Goal: Task Accomplishment & Management: Use online tool/utility

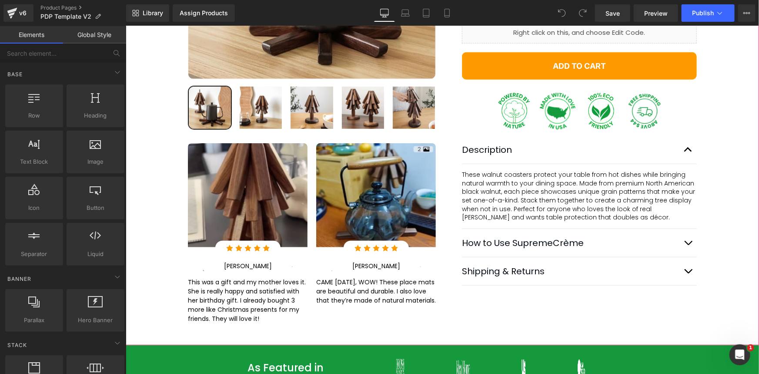
scroll to position [198, 0]
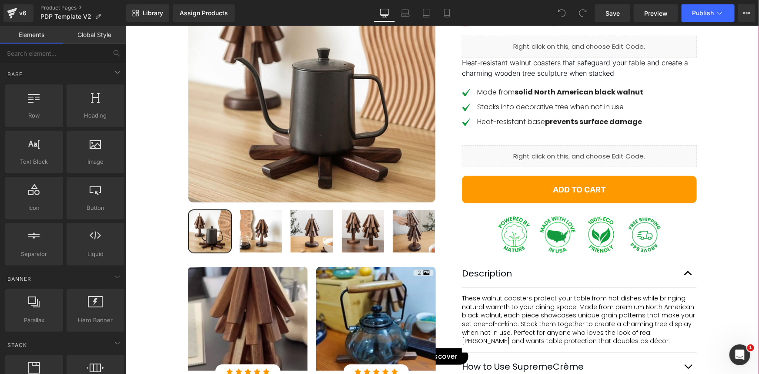
click at [549, 167] on div "Liquid" at bounding box center [579, 156] width 235 height 22
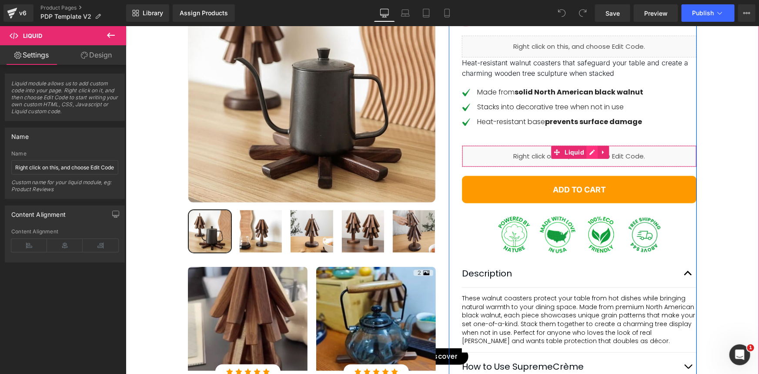
click at [590, 167] on div "Liquid" at bounding box center [579, 156] width 235 height 22
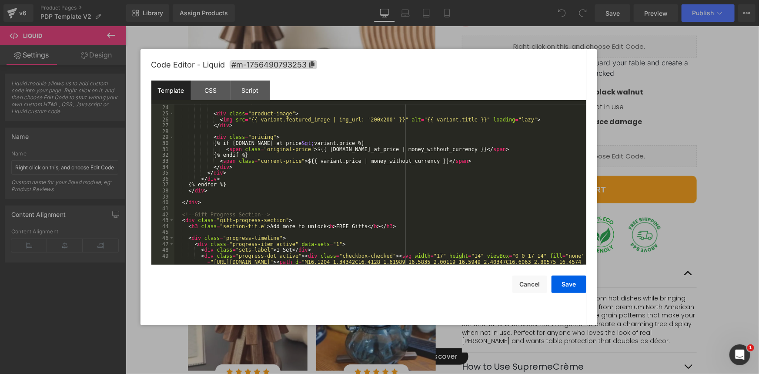
scroll to position [284, 0]
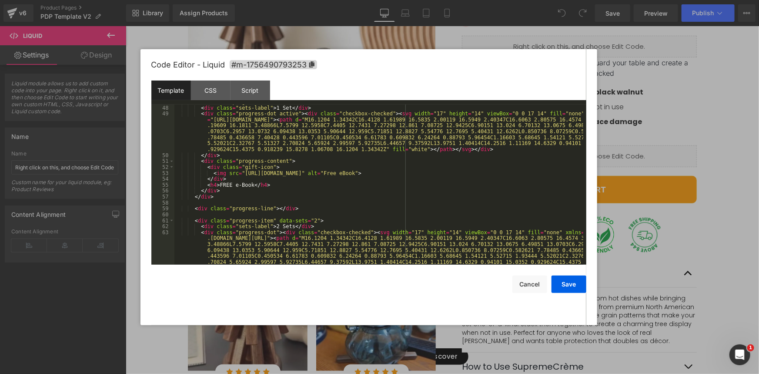
click at [293, 209] on div "< div class = "progress-item active" data-sets = "1" > < div class = "sets-labe…" at bounding box center [378, 203] width 409 height 208
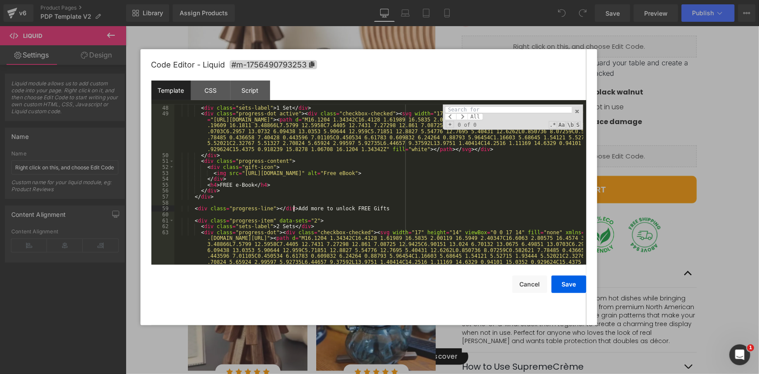
click at [293, 209] on div "< div class = "progress-item active" data-sets = "1" > < div class = "sets-labe…" at bounding box center [378, 203] width 409 height 208
click at [483, 107] on input at bounding box center [508, 109] width 127 height 7
paste input "Add more to unlock FREE Gifts"
type input "Add more to"
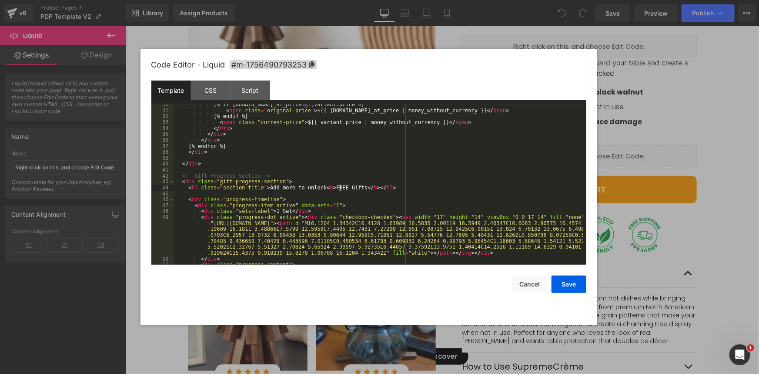
click at [341, 187] on div "{% if variant.compare_at_price &gt; variant.price %} < span class = "original-p…" at bounding box center [378, 187] width 409 height 172
click at [247, 90] on div "Script" at bounding box center [251, 90] width 40 height 20
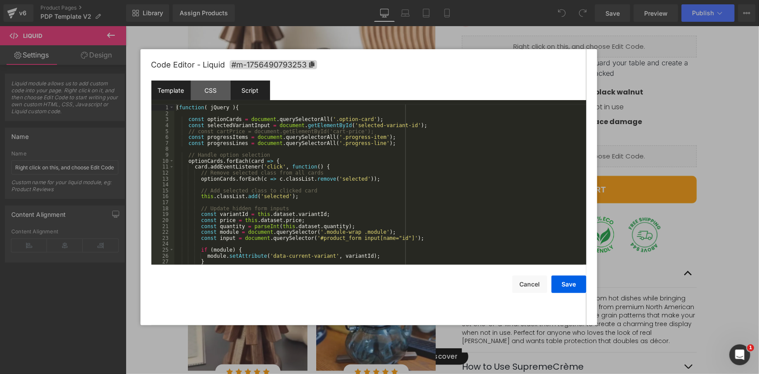
click at [170, 94] on div "Template" at bounding box center [171, 90] width 40 height 20
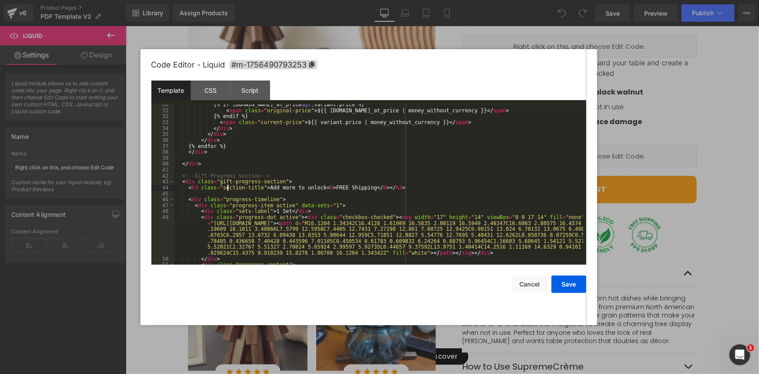
click at [226, 188] on div "{% if variant.compare_at_price &gt; variant.price %} < span class = "original-p…" at bounding box center [378, 187] width 409 height 172
drag, startPoint x: 226, startPoint y: 188, endPoint x: 246, endPoint y: 189, distance: 20.0
click at [246, 189] on div "{% if variant.compare_at_price &gt; variant.price %} < span class = "original-p…" at bounding box center [378, 187] width 409 height 172
click at [248, 92] on div "Script" at bounding box center [251, 90] width 40 height 20
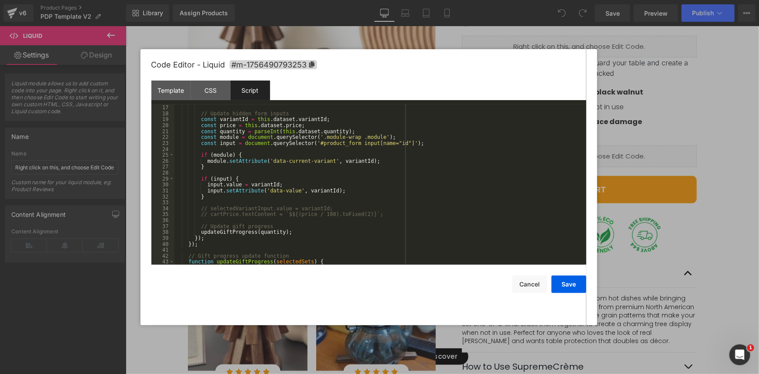
scroll to position [71, 0]
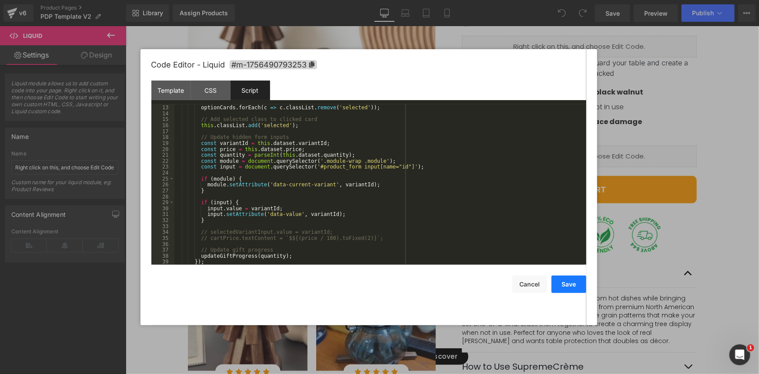
click at [573, 285] on button "Save" at bounding box center [569, 283] width 35 height 17
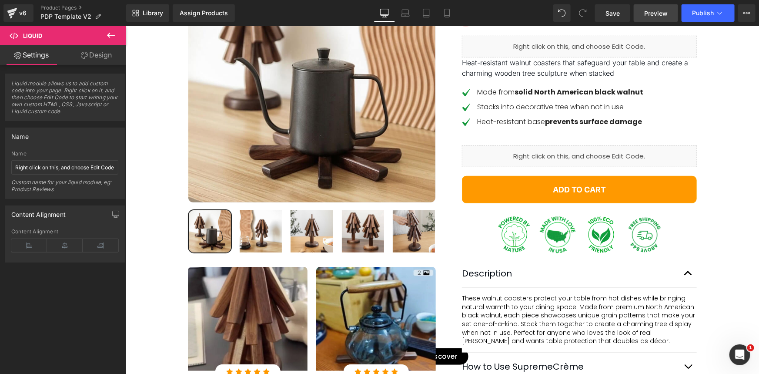
click at [646, 14] on span "Preview" at bounding box center [655, 13] width 23 height 9
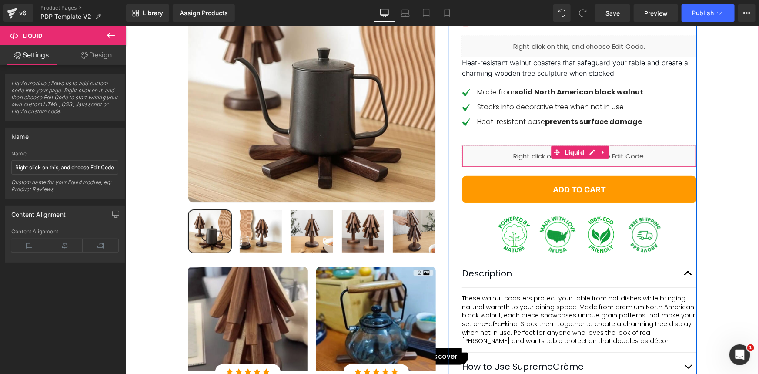
click at [548, 167] on div "Liquid" at bounding box center [579, 156] width 235 height 22
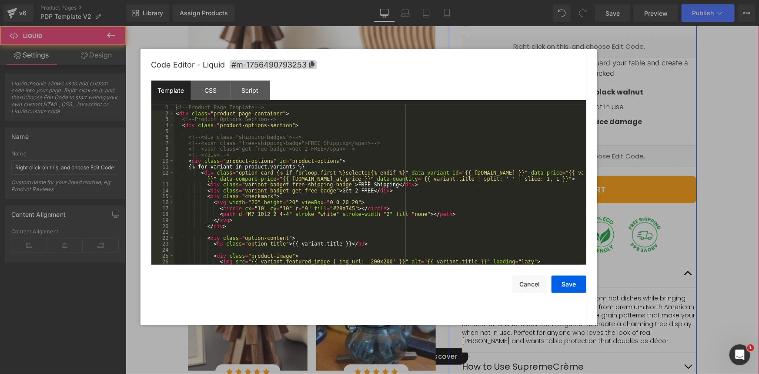
click at [583, 167] on div "Liquid" at bounding box center [579, 156] width 235 height 22
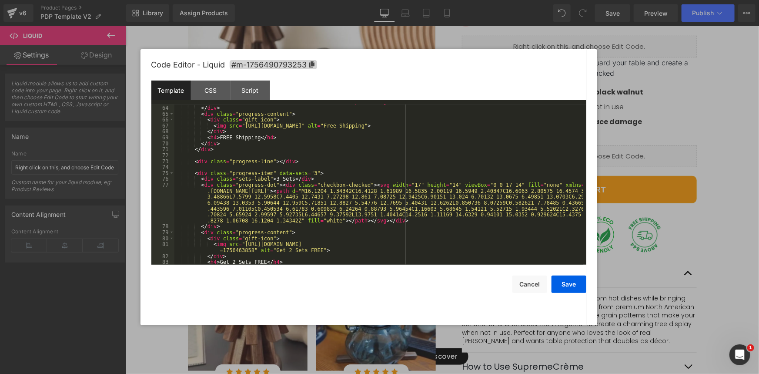
scroll to position [450, 0]
click at [248, 94] on div "Script" at bounding box center [251, 90] width 40 height 20
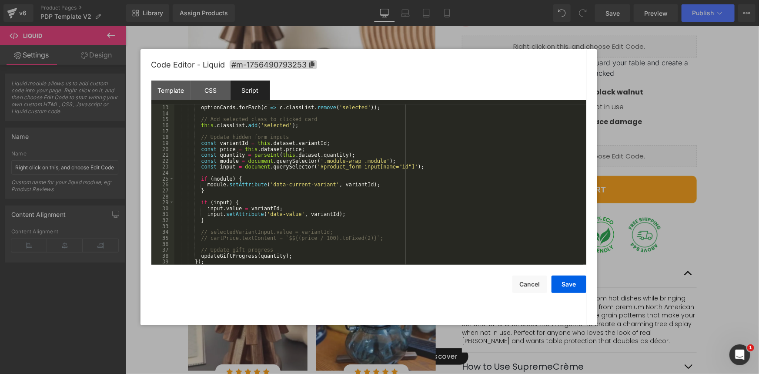
scroll to position [0, 0]
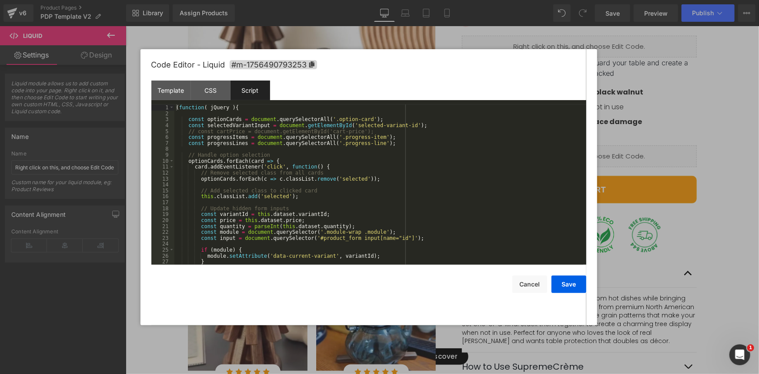
click at [216, 121] on div "( function ( jQuery ) { const optionCards = document . querySelectorAll ( '.opt…" at bounding box center [378, 190] width 409 height 172
click at [219, 137] on div "( function ( jQuery ) { const optionCards = document . querySelectorAll ( '.opt…" at bounding box center [378, 190] width 409 height 172
click at [219, 144] on div "( function ( jQuery ) { const optionCards = document . querySelectorAll ( '.opt…" at bounding box center [378, 190] width 409 height 172
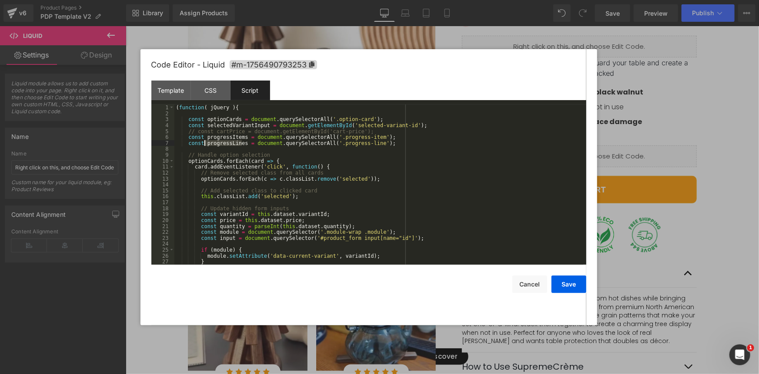
click at [219, 144] on div "( function ( jQuery ) { const optionCards = document . querySelectorAll ( '.opt…" at bounding box center [378, 190] width 409 height 172
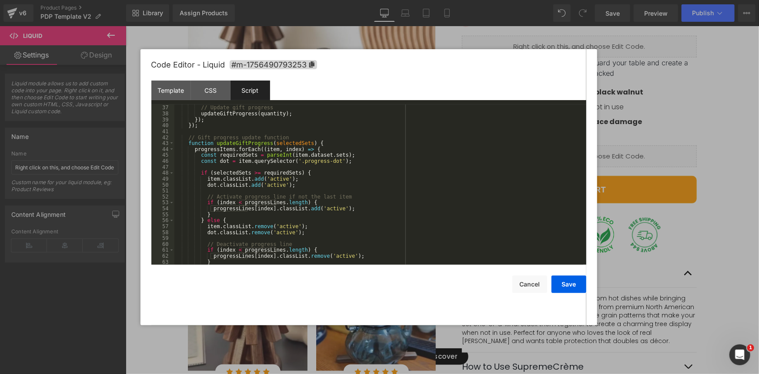
scroll to position [213, 0]
click at [338, 140] on div "// Update gift progress updateGiftProgress ( quantity ) ; }) ; }) ; // Gift pro…" at bounding box center [378, 185] width 409 height 172
click at [332, 148] on div "// Update gift progress updateGiftProgress ( quantity ) ; }) ; }) ; // Gift pro…" at bounding box center [378, 185] width 409 height 172
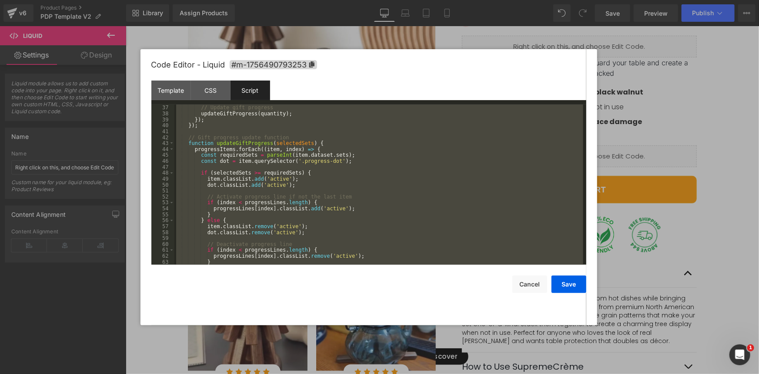
click at [245, 211] on div "// Update gift progress updateGiftProgress ( quantity ) ; }) ; }) ; // Gift pro…" at bounding box center [378, 184] width 409 height 160
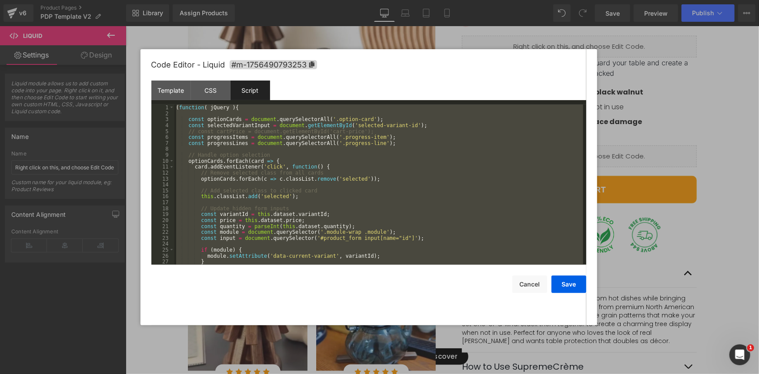
scroll to position [0, 0]
click at [265, 167] on div "( function ( jQuery ) { const optionCards = document . querySelectorAll ( '.opt…" at bounding box center [378, 184] width 409 height 160
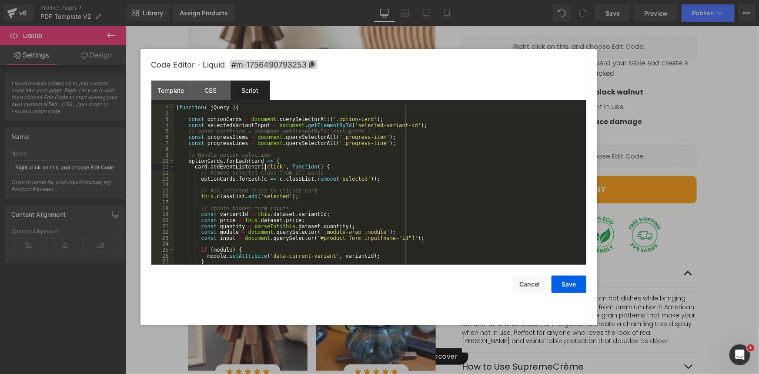
click at [390, 144] on div "( function ( jQuery ) { const optionCards = document . querySelectorAll ( '.opt…" at bounding box center [378, 190] width 409 height 172
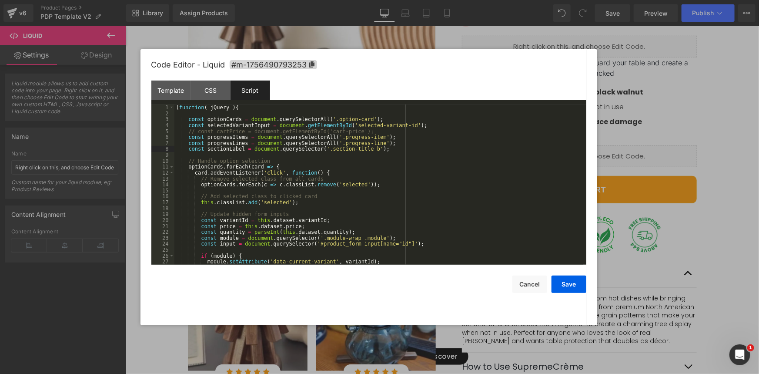
click at [297, 170] on div "( function ( jQuery ) { const optionCards = document . querySelectorAll ( '.opt…" at bounding box center [378, 190] width 409 height 172
click at [253, 165] on div "( function ( jQuery ) { const optionCards = document . querySelectorAll ( '.opt…" at bounding box center [378, 190] width 409 height 172
click at [339, 185] on div "( function ( jQuery ) { const optionCards = document . querySelectorAll ( '.opt…" at bounding box center [378, 190] width 409 height 172
click at [265, 204] on div "( function ( jQuery ) { const optionCards = document . querySelectorAll ( '.opt…" at bounding box center [378, 190] width 409 height 172
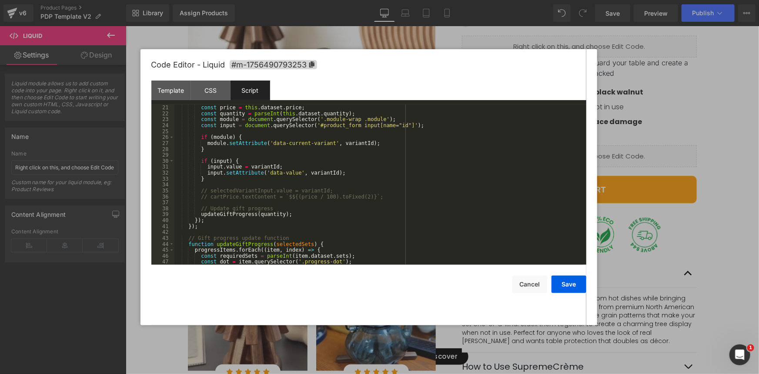
scroll to position [142, 0]
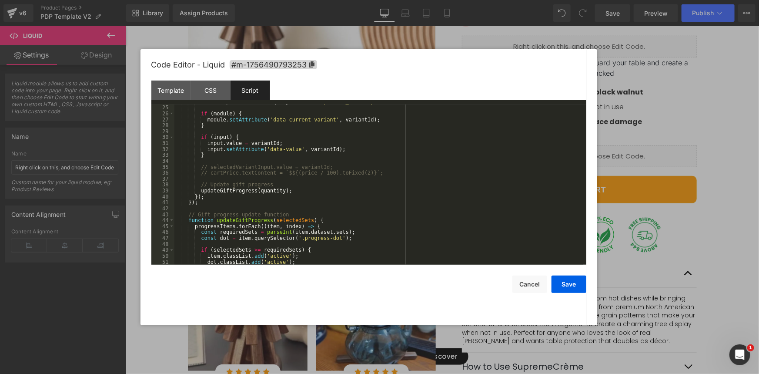
click at [219, 192] on div "const input = document . querySelector ( '#product_form input[name="id"]' ) ; i…" at bounding box center [378, 185] width 409 height 172
drag, startPoint x: 219, startPoint y: 192, endPoint x: 288, endPoint y: 186, distance: 68.6
click at [288, 186] on div "const input = document . querySelector ( '#product_form input[name="id"]' ) ; i…" at bounding box center [378, 185] width 409 height 172
click at [294, 195] on div "const input = document . querySelector ( '#product_form input[name="id"]' ) ; i…" at bounding box center [378, 185] width 409 height 172
click at [308, 191] on div "const input = document . querySelector ( '#product_form input[name="id"]' ) ; i…" at bounding box center [378, 185] width 409 height 172
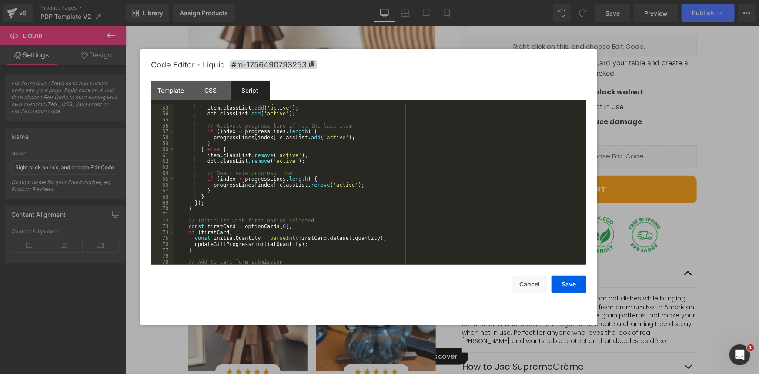
scroll to position [332, 0]
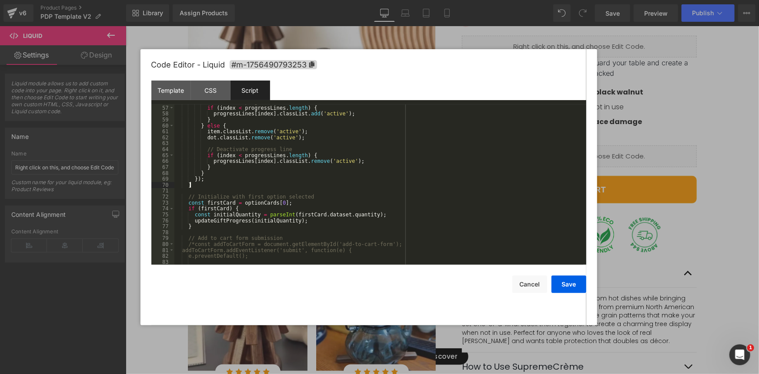
click at [202, 185] on div "// Activate progress line if not the last item if ( index < progressLines . len…" at bounding box center [378, 185] width 409 height 172
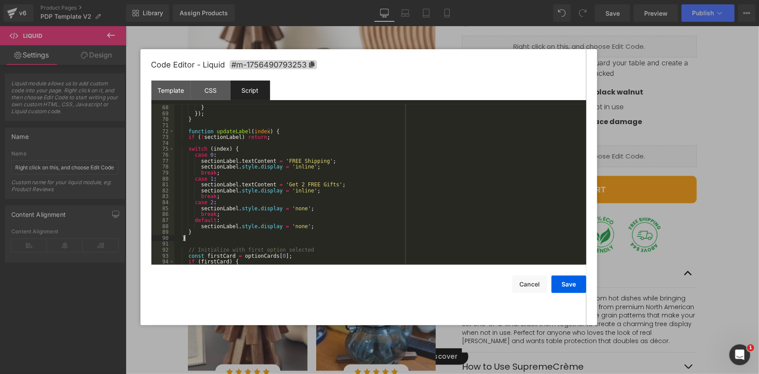
scroll to position [397, 0]
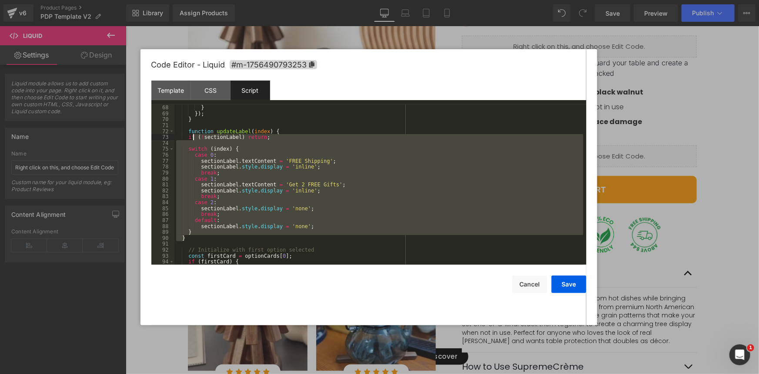
click at [194, 137] on div "} } }) ; } function updateLabel ( index ) { if ( ! sectionLabel ) return ; swit…" at bounding box center [378, 184] width 409 height 172
click at [195, 238] on div "} } }) ; } function updateLabel ( index ) { if ( ! sectionLabel ) return ; swit…" at bounding box center [378, 184] width 409 height 160
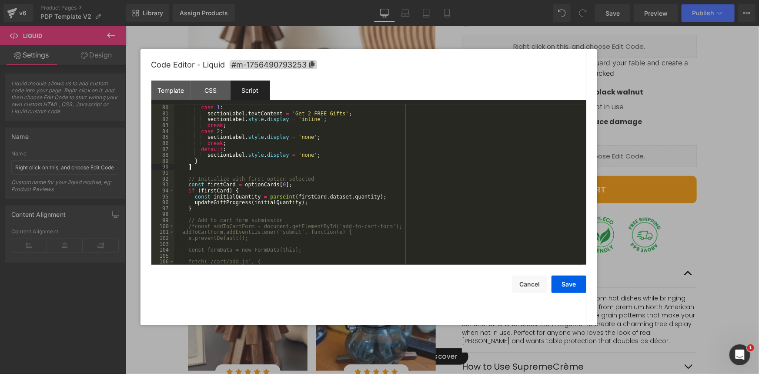
scroll to position [469, 0]
click at [301, 205] on div "break ; case 1 : sectionLabel . textContent = 'Get 2 FREE Gifts' ; sectionLabel…" at bounding box center [378, 185] width 409 height 172
click at [301, 204] on div "break ; case 1 : sectionLabel . textContent = 'Get 2 FREE Gifts' ; sectionLabel…" at bounding box center [378, 185] width 409 height 172
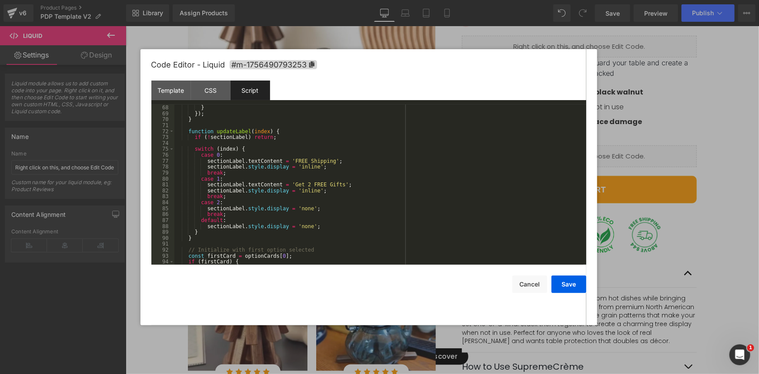
scroll to position [397, 0]
click at [167, 94] on div "Template" at bounding box center [171, 90] width 40 height 20
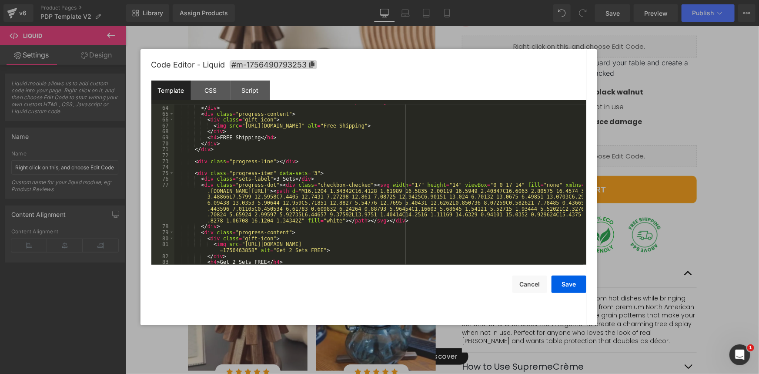
click at [298, 174] on div "< div class = "progress-dot" > < div class = "checkbox-checked" > < svg width =…" at bounding box center [378, 167] width 409 height 208
click at [225, 136] on div "< div class = "progress-dot" > < div class = "checkbox-checked" > < svg width =…" at bounding box center [378, 167] width 409 height 208
click at [246, 137] on div "< div class = "progress-dot" > < div class = "checkbox-checked" > < svg width =…" at bounding box center [378, 167] width 409 height 208
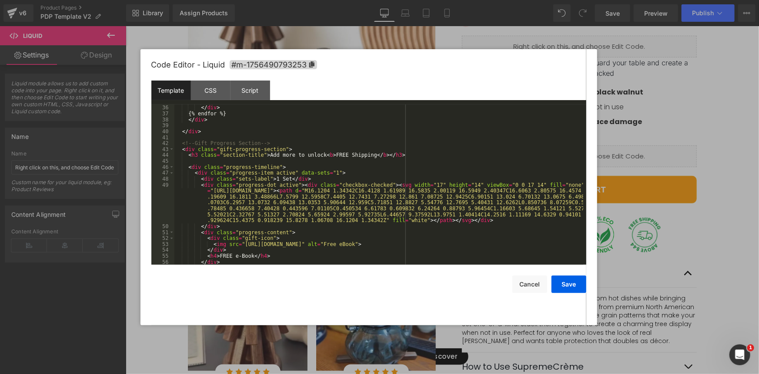
scroll to position [190, 0]
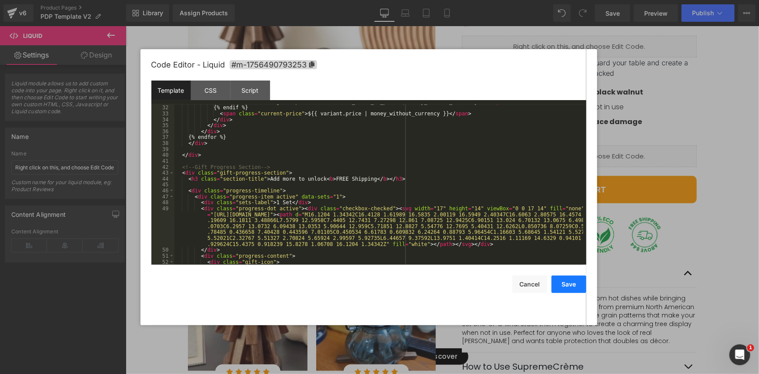
click at [567, 283] on button "Save" at bounding box center [569, 283] width 35 height 17
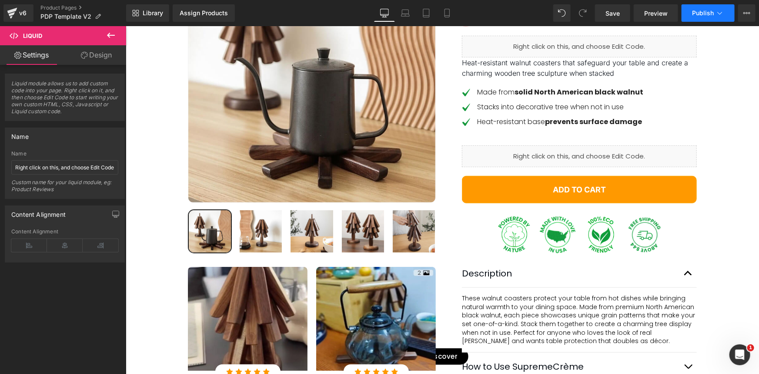
click at [693, 13] on span "Publish" at bounding box center [703, 13] width 22 height 7
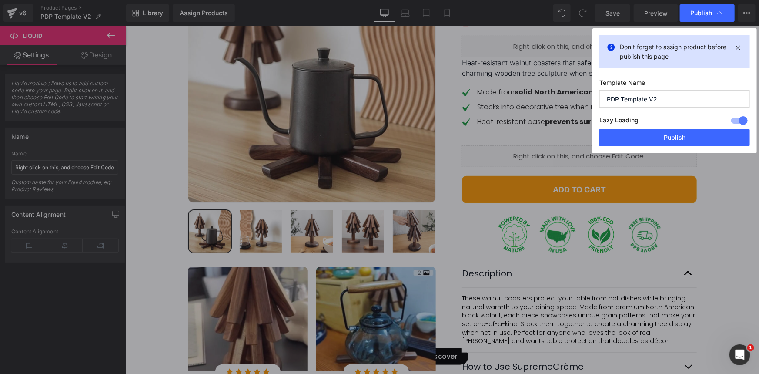
click at [693, 13] on span "Publish" at bounding box center [701, 13] width 22 height 8
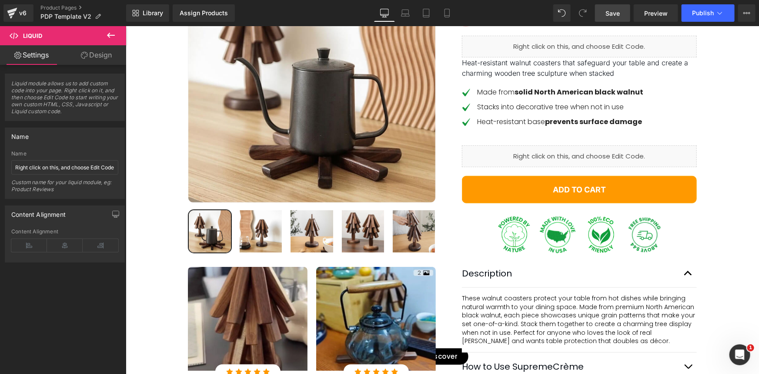
click at [615, 15] on span "Save" at bounding box center [613, 13] width 14 height 9
click at [607, 16] on span "Save" at bounding box center [613, 13] width 14 height 9
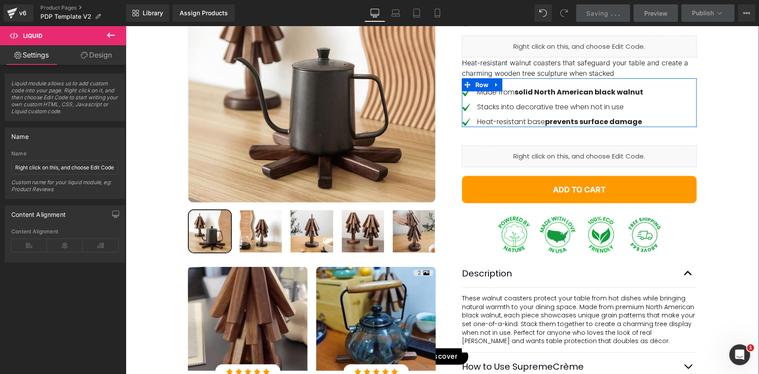
scroll to position [237, 0]
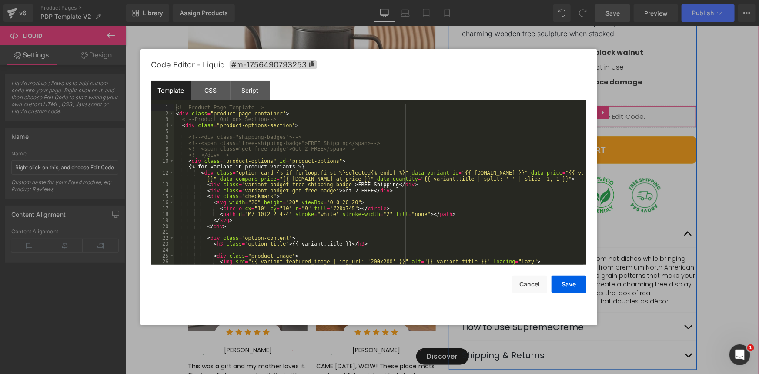
click at [584, 126] on div "Liquid" at bounding box center [579, 116] width 235 height 22
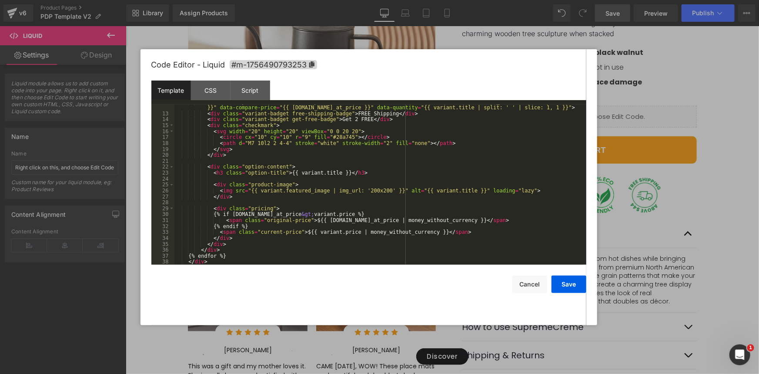
scroll to position [47, 0]
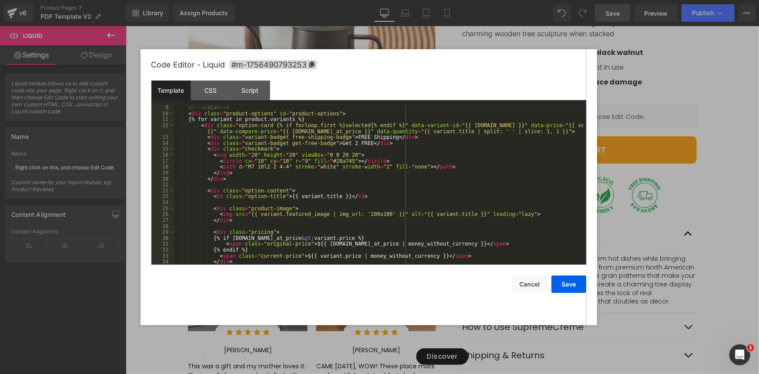
click at [334, 142] on div "<!-- <span class="get-free-badge">Get 2 FREE</span> --> <!-- </div> --> < div c…" at bounding box center [378, 184] width 409 height 172
click at [356, 143] on div "<!-- <span class="get-free-badge">Get 2 FREE</span> --> <!-- </div> --> < div c…" at bounding box center [378, 184] width 409 height 172
click at [241, 82] on div "Script" at bounding box center [251, 90] width 40 height 20
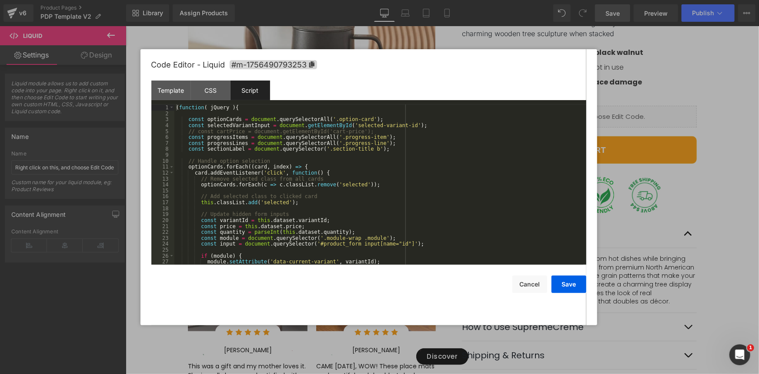
click at [328, 231] on div "( function ( jQuery ) { const optionCards = document . querySelectorAll ( '.opt…" at bounding box center [378, 190] width 409 height 172
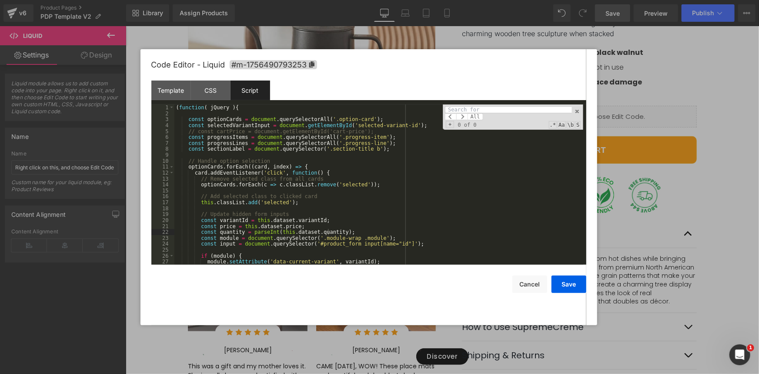
type input "Get 2 FREE"
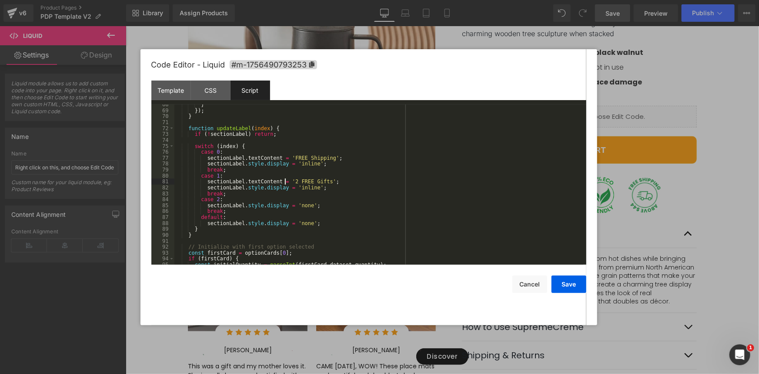
scroll to position [424, 0]
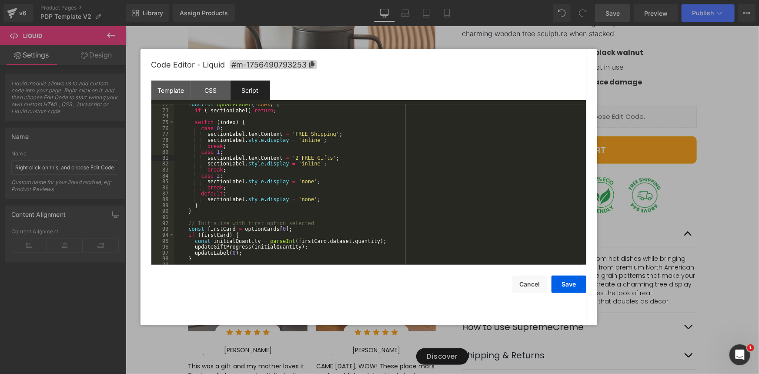
click at [230, 183] on div "function updateLabel ( index ) { if ( ! sectionLabel ) return ; switch ( index …" at bounding box center [378, 187] width 409 height 172
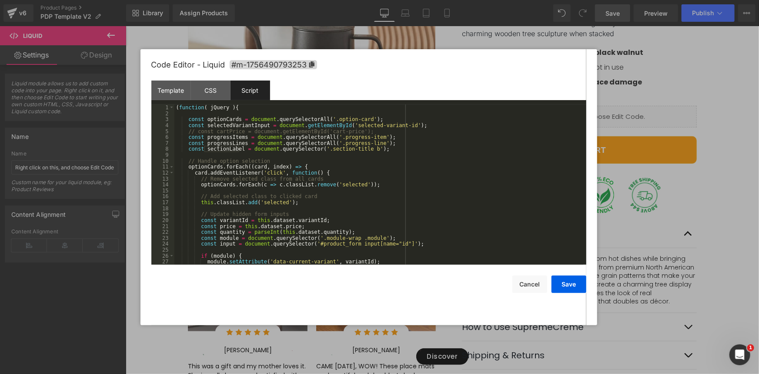
scroll to position [0, 0]
click at [247, 150] on div "( function ( jQuery ) { const optionCards = document . querySelectorAll ( '.opt…" at bounding box center [378, 190] width 409 height 172
drag, startPoint x: 370, startPoint y: 147, endPoint x: 362, endPoint y: 183, distance: 36.6
click at [371, 147] on div "( function ( jQuery ) { const optionCards = document . querySelectorAll ( '.opt…" at bounding box center [378, 190] width 409 height 172
click at [232, 148] on div "( function ( jQuery ) { const optionCards = document . querySelectorAll ( '.opt…" at bounding box center [378, 190] width 409 height 172
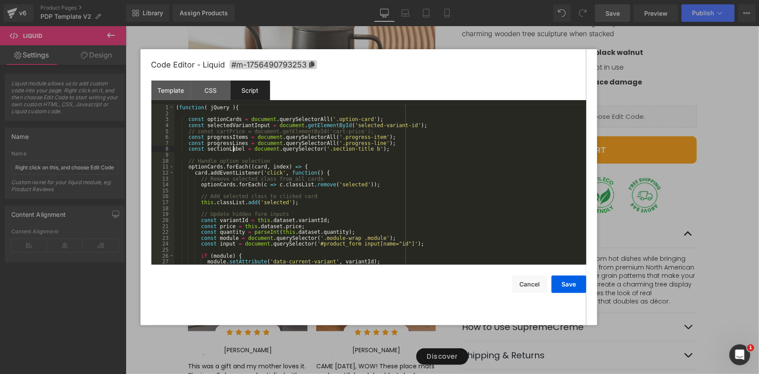
click at [232, 148] on div "( function ( jQuery ) { const optionCards = document . querySelectorAll ( '.opt…" at bounding box center [378, 190] width 409 height 172
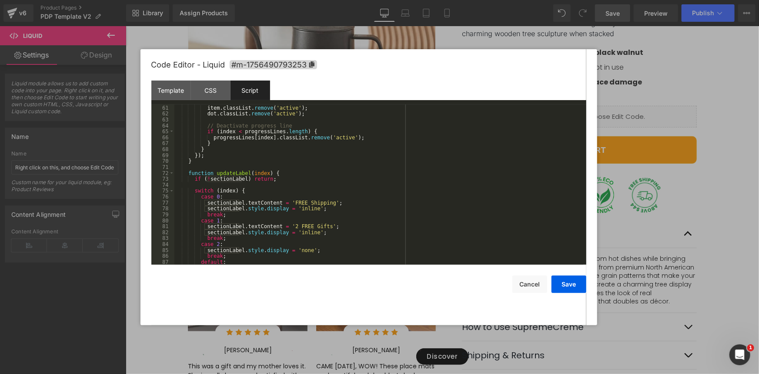
scroll to position [403, 0]
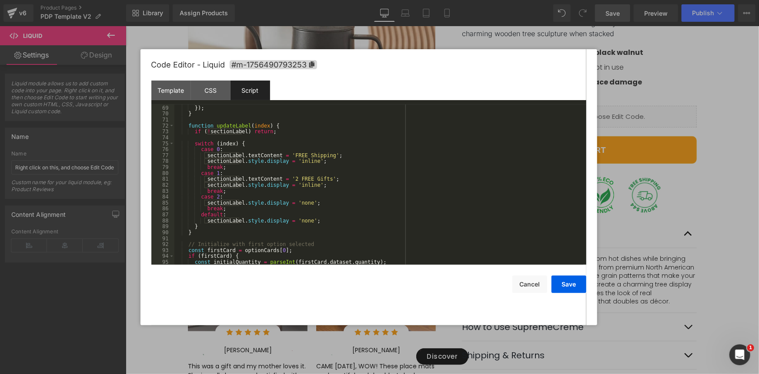
click at [228, 201] on div "} }) ; } function updateLabel ( index ) { if ( ! sectionLabel ) return ; switch…" at bounding box center [378, 185] width 409 height 172
click at [221, 221] on div "} }) ; } function updateLabel ( index ) { if ( ! sectionLabel ) return ; switch…" at bounding box center [378, 185] width 409 height 172
click at [309, 202] on div "} }) ; } function updateLabel ( index ) { if ( ! sectionLabel ) return ; switch…" at bounding box center [378, 185] width 409 height 172
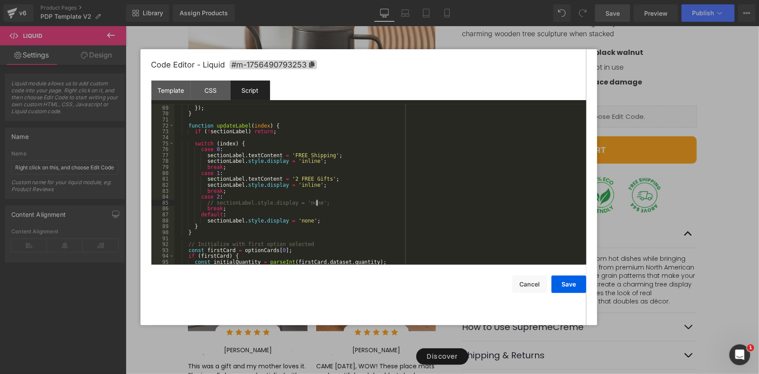
paste textarea
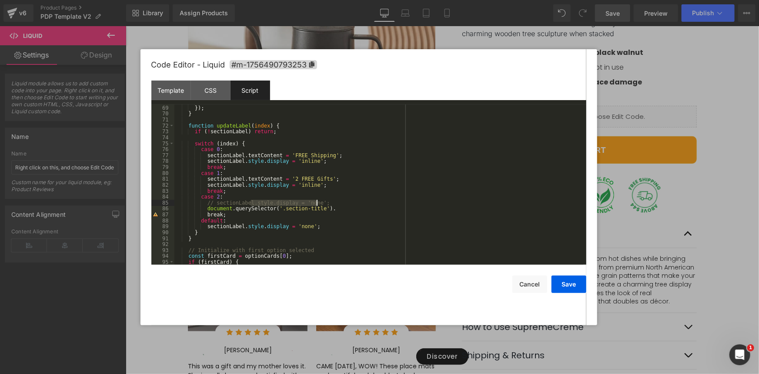
drag, startPoint x: 251, startPoint y: 201, endPoint x: 352, endPoint y: 203, distance: 101.8
click at [352, 203] on div "} }) ; } function updateLabel ( index ) { if ( ! sectionLabel ) return ; switch…" at bounding box center [378, 185] width 409 height 172
click at [345, 206] on div "} }) ; } function updateLabel ( index ) { if ( ! sectionLabel ) return ; switch…" at bounding box center [378, 185] width 409 height 172
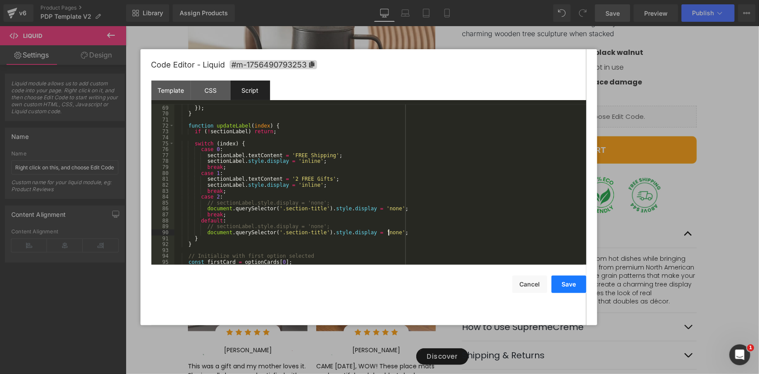
click at [579, 282] on button "Save" at bounding box center [569, 283] width 35 height 17
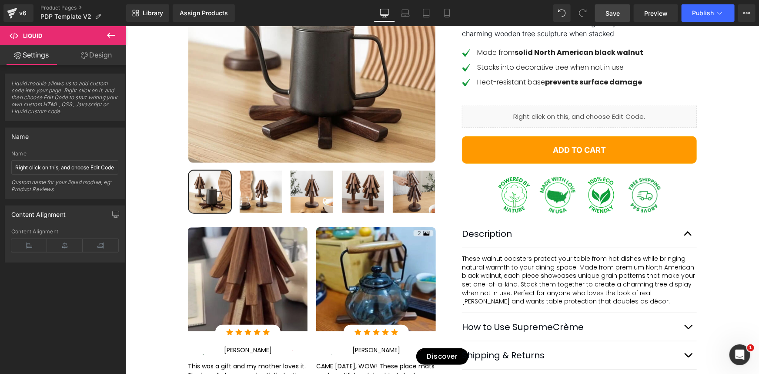
click at [619, 13] on span "Save" at bounding box center [613, 13] width 14 height 9
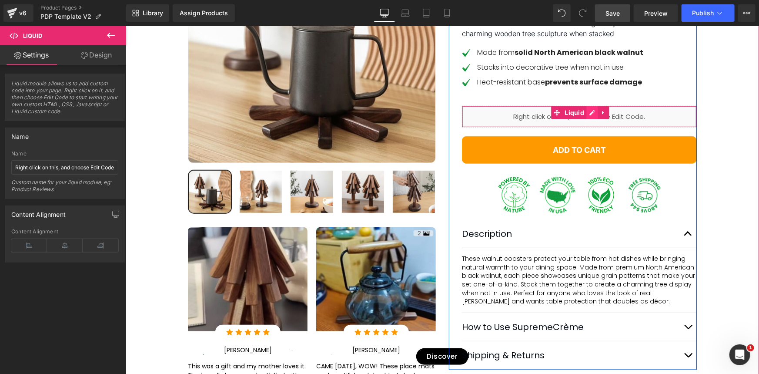
click at [590, 127] on div "Liquid" at bounding box center [579, 116] width 235 height 22
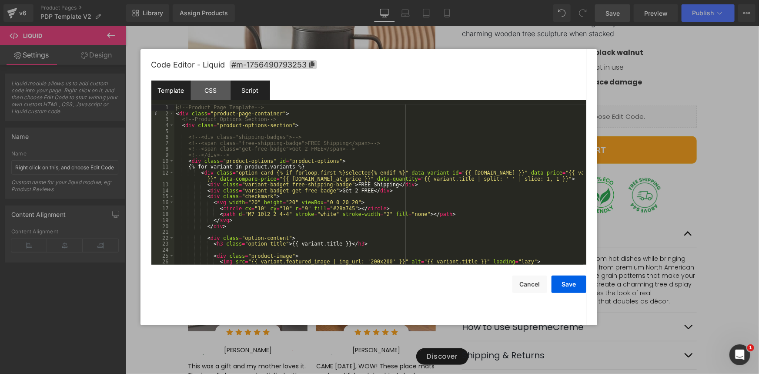
click at [258, 95] on div "Script" at bounding box center [251, 90] width 40 height 20
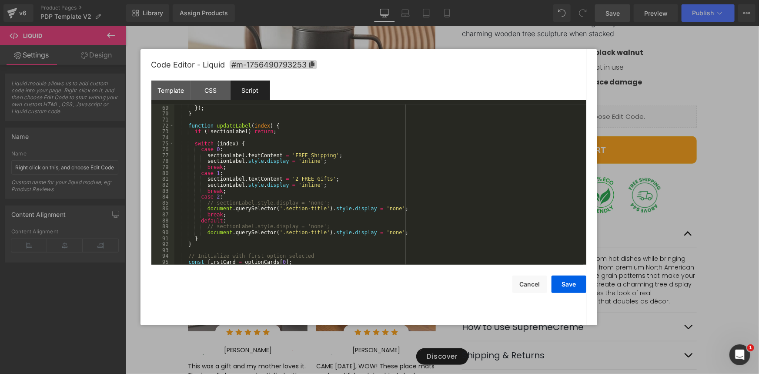
click at [328, 161] on div "} }) ; } function updateLabel ( index ) { if ( ! sectionLabel ) return ; switch…" at bounding box center [378, 185] width 409 height 172
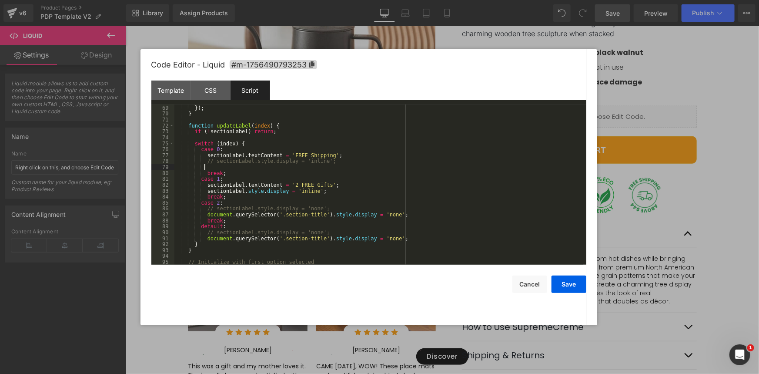
paste textarea
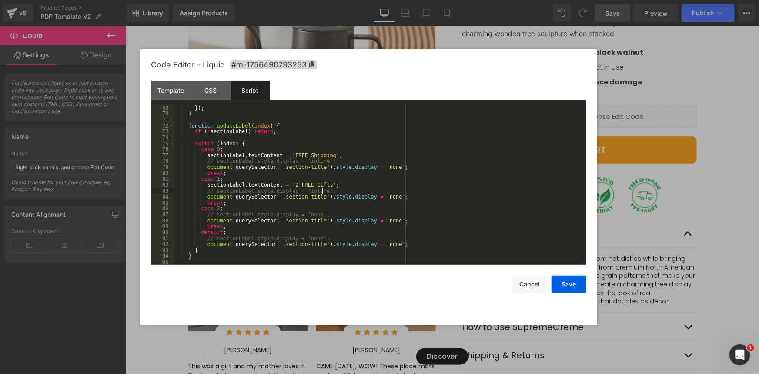
click at [308, 161] on div "} }) ; } function updateLabel ( index ) { if ( ! sectionLabel ) return ; switch…" at bounding box center [378, 185] width 409 height 172
click at [373, 165] on div "} }) ; } function updateLabel ( index ) { if ( ! sectionLabel ) return ; switch…" at bounding box center [378, 185] width 409 height 172
click at [379, 195] on div "} }) ; } function updateLabel ( index ) { if ( ! sectionLabel ) return ; switch…" at bounding box center [378, 185] width 409 height 172
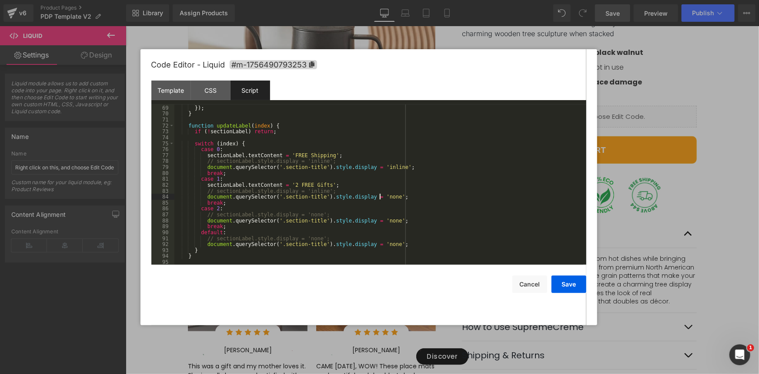
click at [379, 195] on div "} }) ; } function updateLabel ( index ) { if ( ! sectionLabel ) return ; switch…" at bounding box center [378, 185] width 409 height 172
click at [577, 286] on button "Save" at bounding box center [569, 283] width 35 height 17
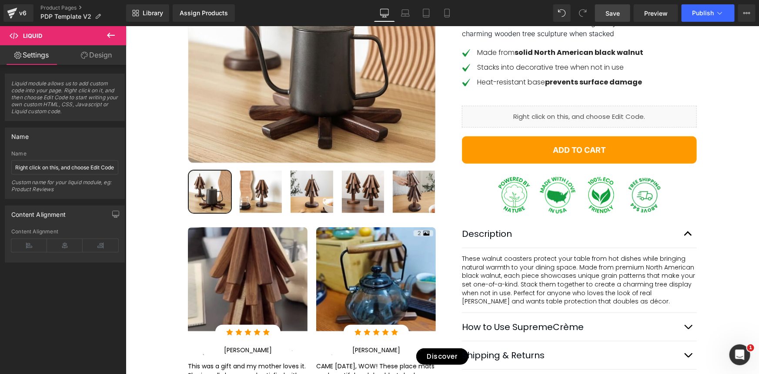
click at [617, 15] on span "Save" at bounding box center [613, 13] width 14 height 9
